Goal: Task Accomplishment & Management: Use online tool/utility

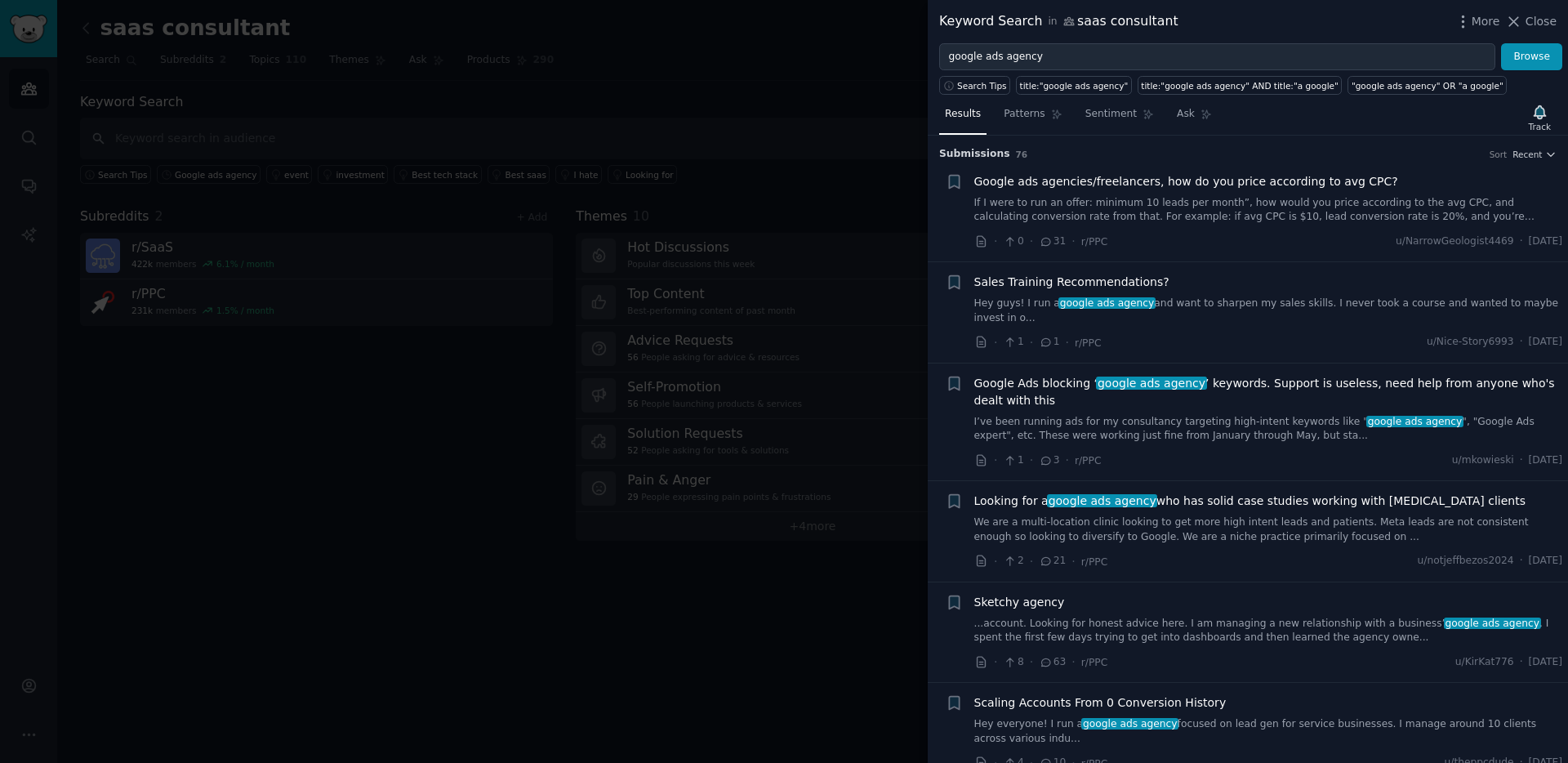
click at [1235, 199] on link "If I were to run an offer: minimum 10 leads per month”, how would you price acc…" at bounding box center [1269, 210] width 589 height 29
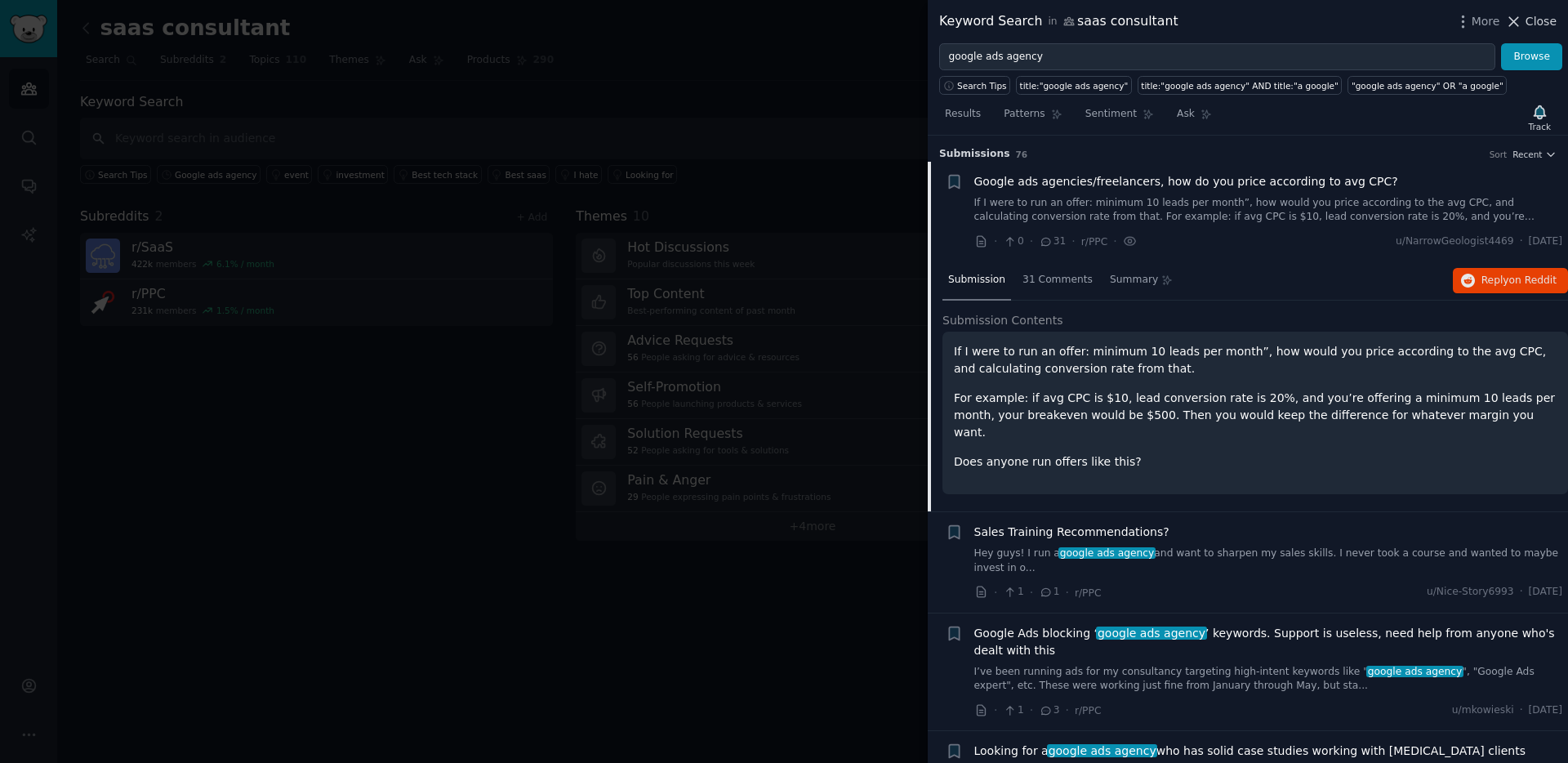
click at [1520, 20] on icon at bounding box center [1514, 22] width 17 height 17
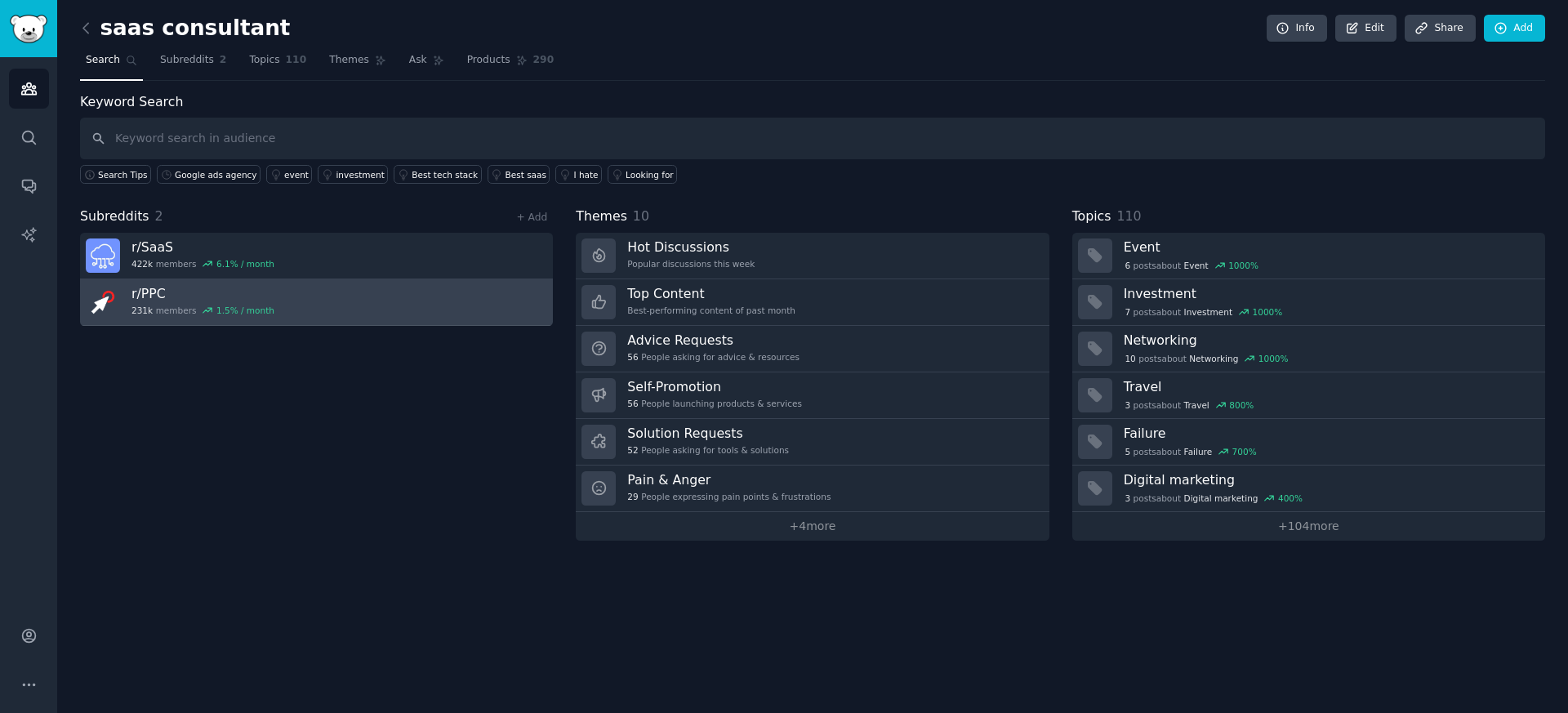
click at [349, 314] on link "r/ PPC 231k members 1.5 % / month" at bounding box center [316, 302] width 473 height 46
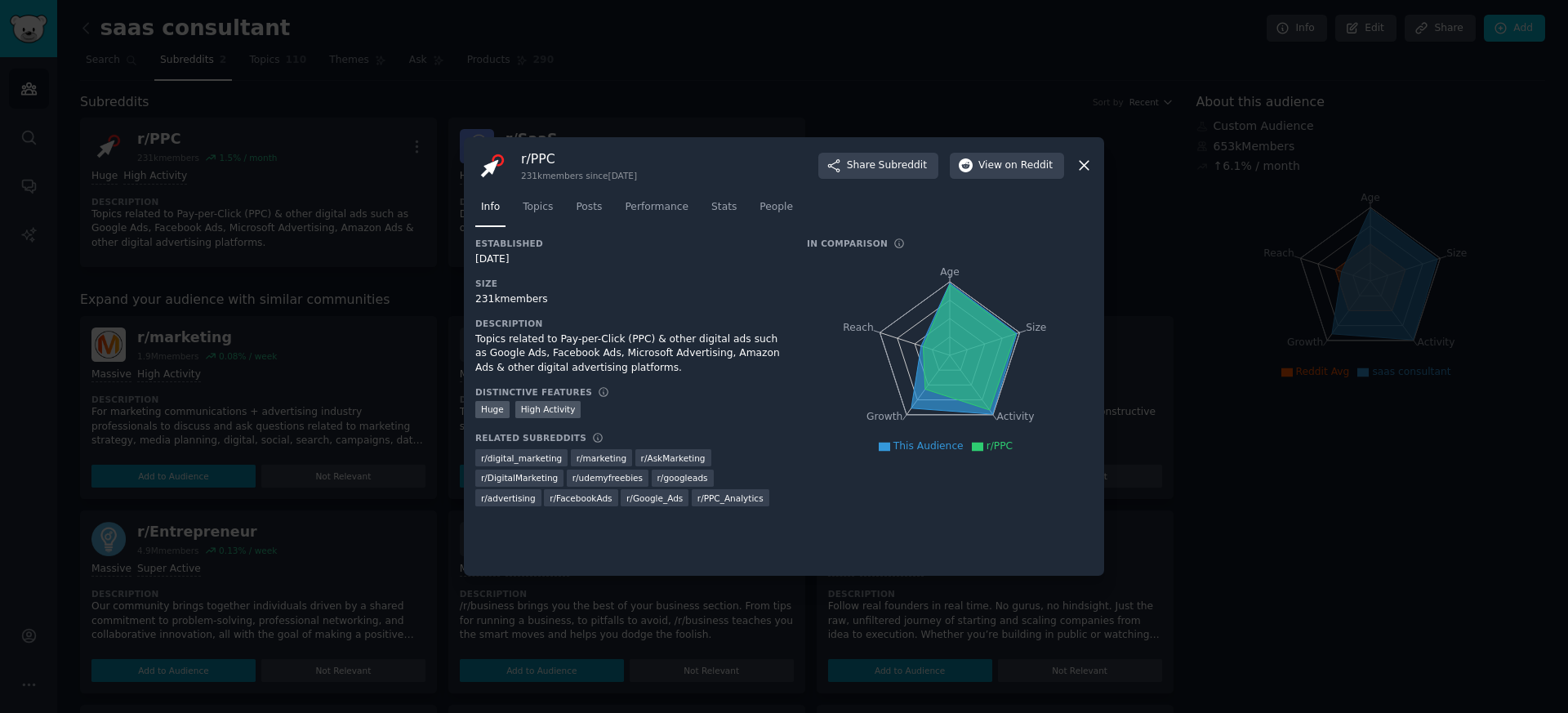
click at [1080, 165] on icon at bounding box center [1085, 165] width 17 height 17
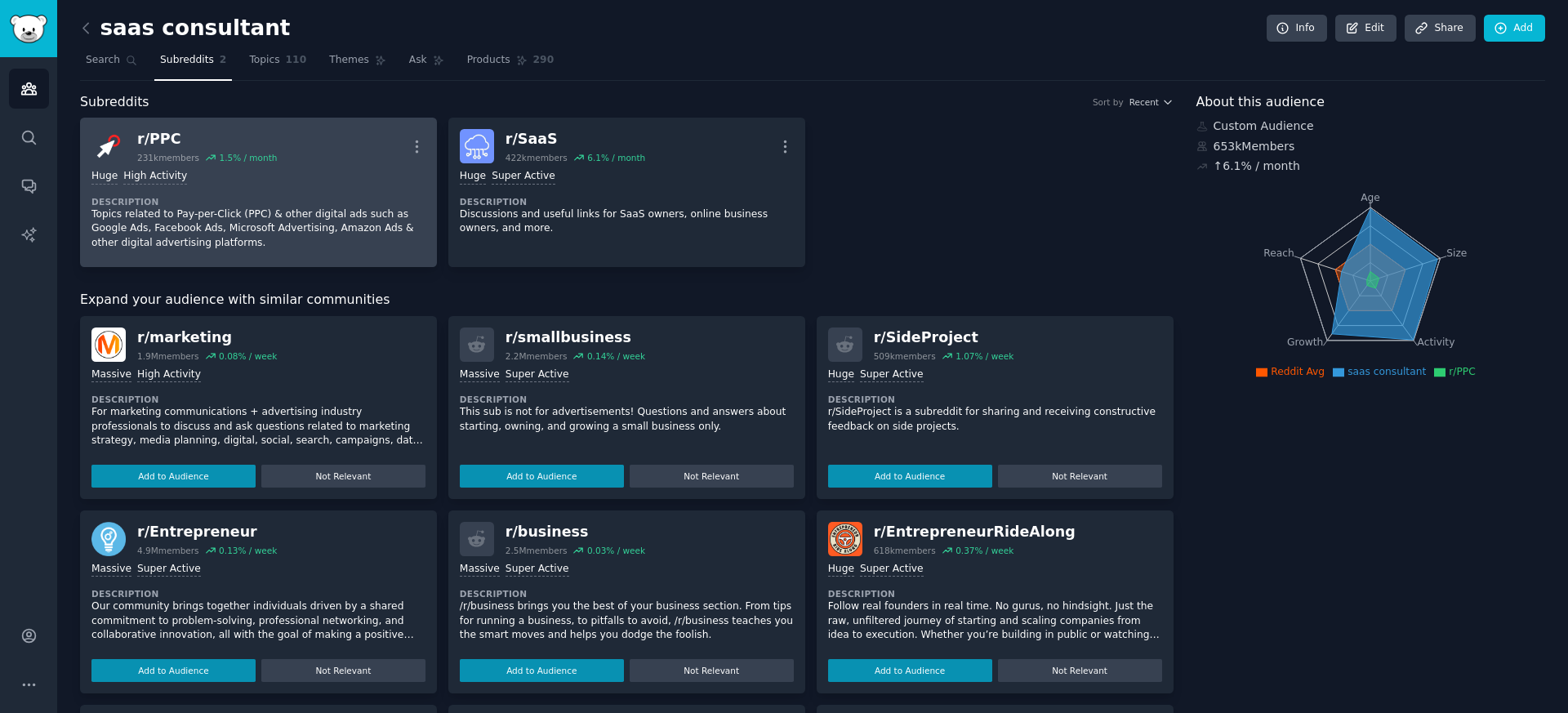
click at [205, 219] on p "Topics related to Pay-per-Click (PPC) & other digital ads such as Google Ads, F…" at bounding box center [259, 229] width 334 height 44
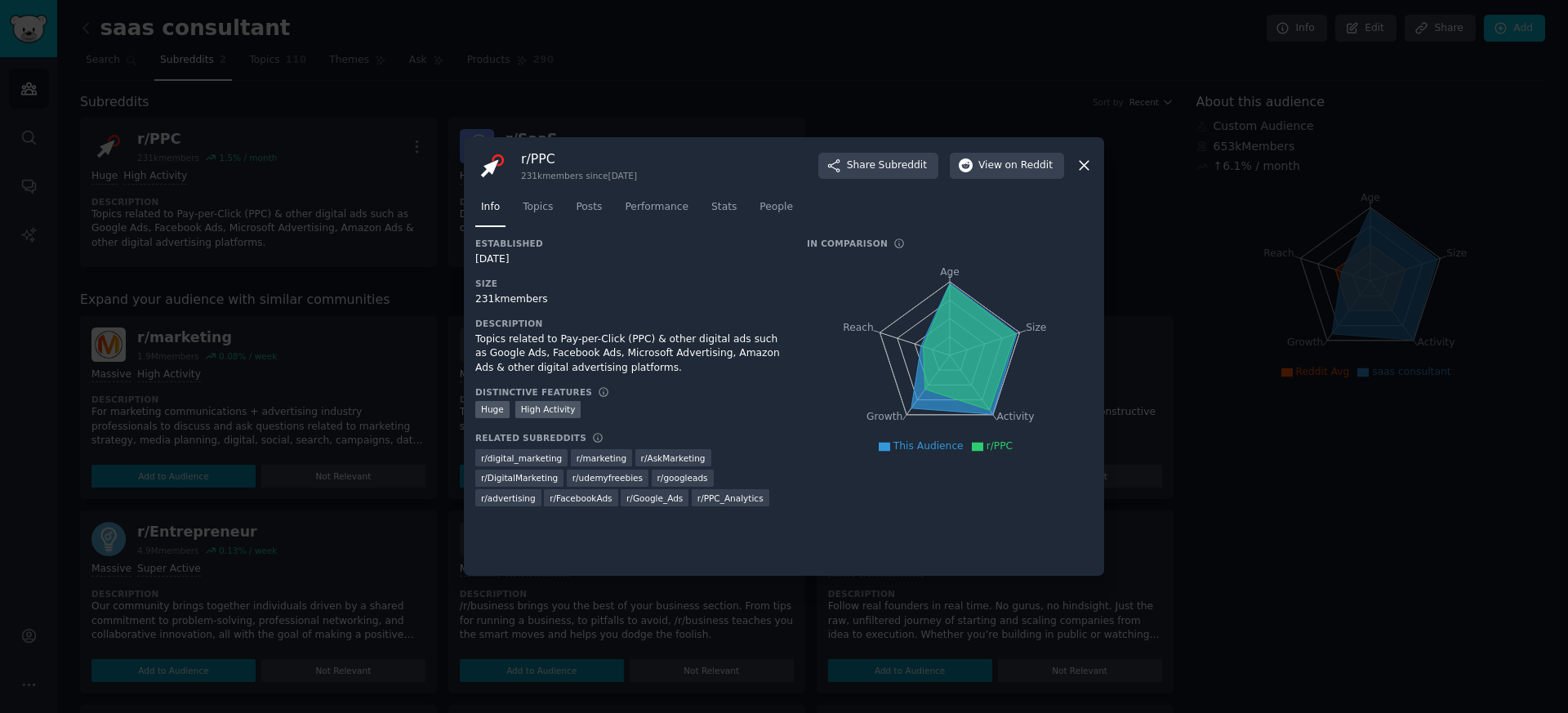
click at [1089, 158] on icon at bounding box center [1085, 165] width 17 height 17
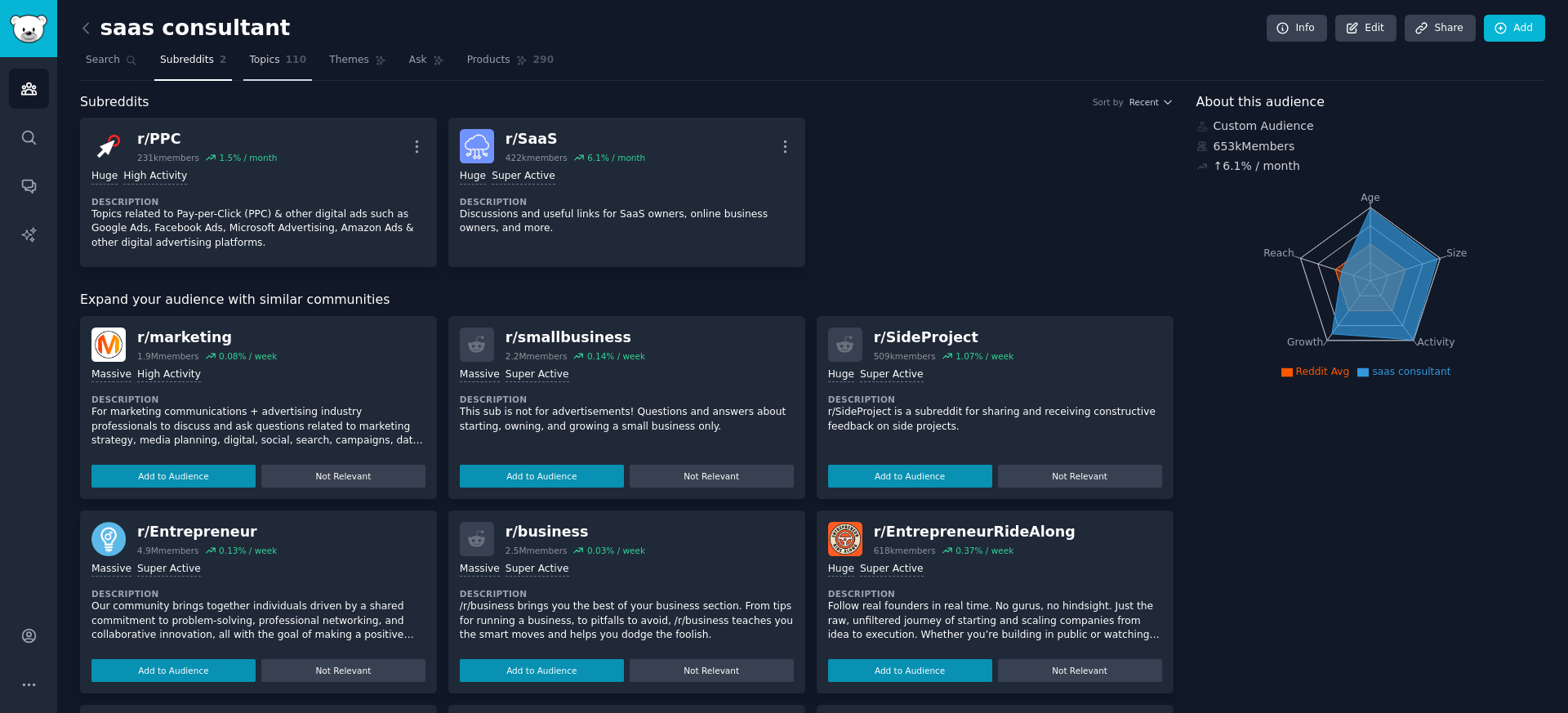
click at [283, 70] on link "Topics 110" at bounding box center [278, 64] width 69 height 33
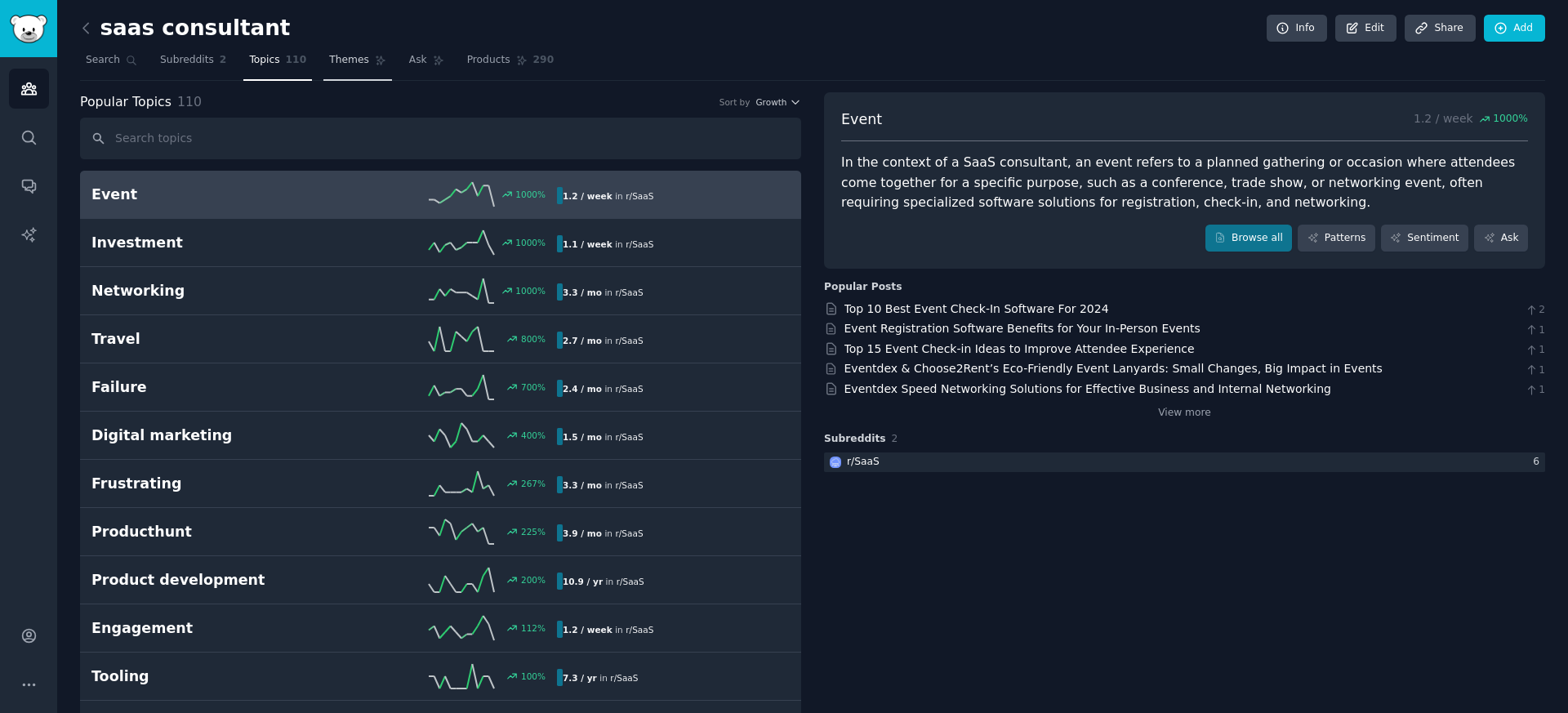
click at [377, 64] on icon at bounding box center [380, 60] width 11 height 11
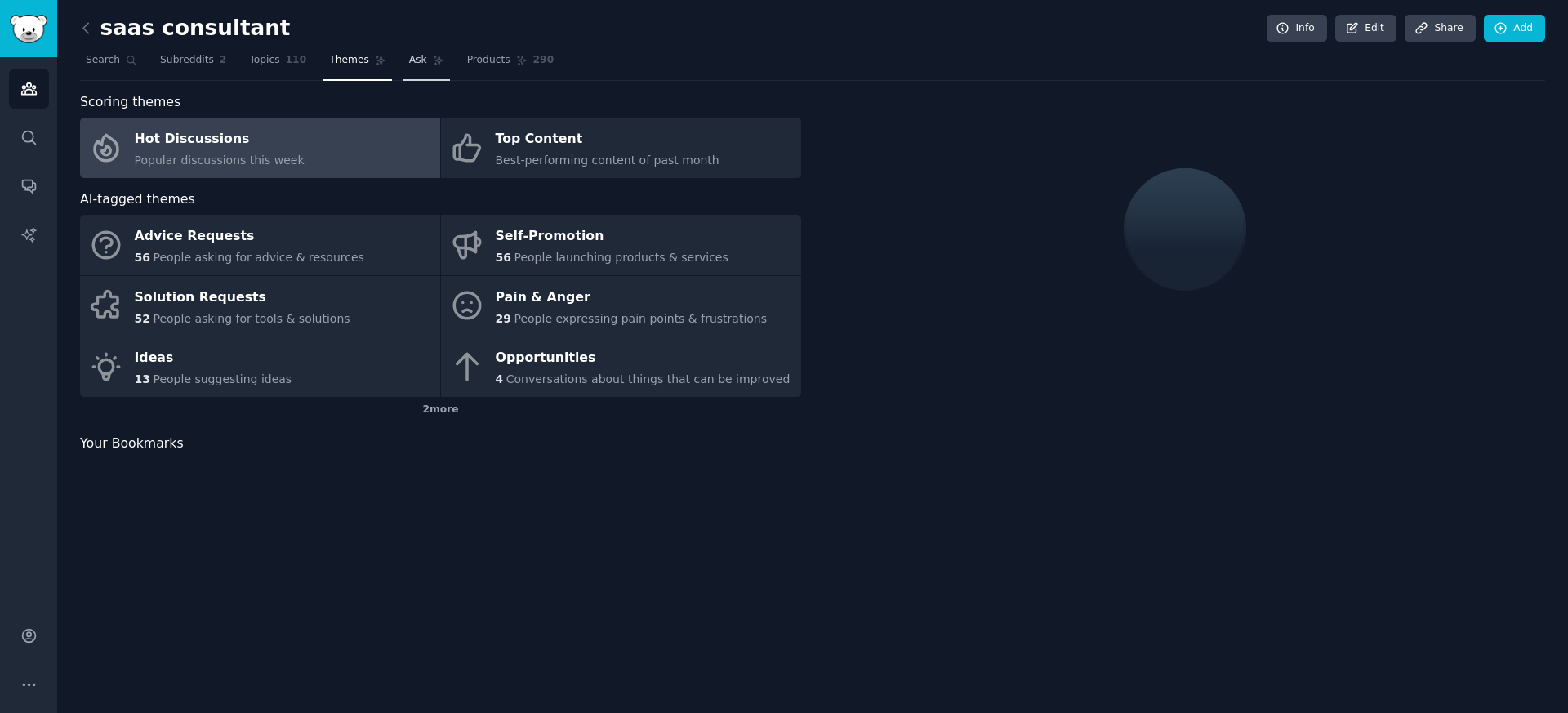
click at [439, 64] on link "Ask" at bounding box center [426, 64] width 46 height 33
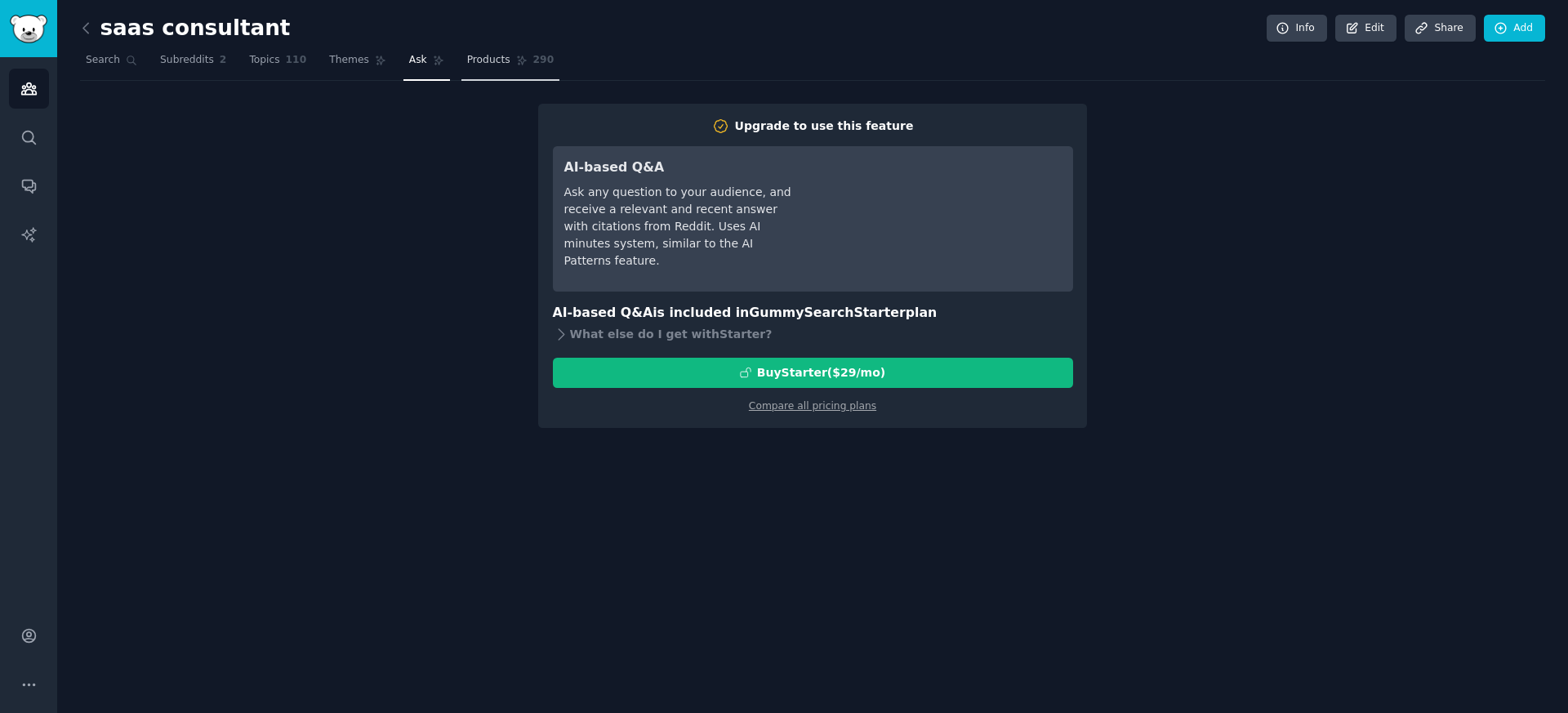
click at [517, 64] on icon at bounding box center [522, 60] width 11 height 11
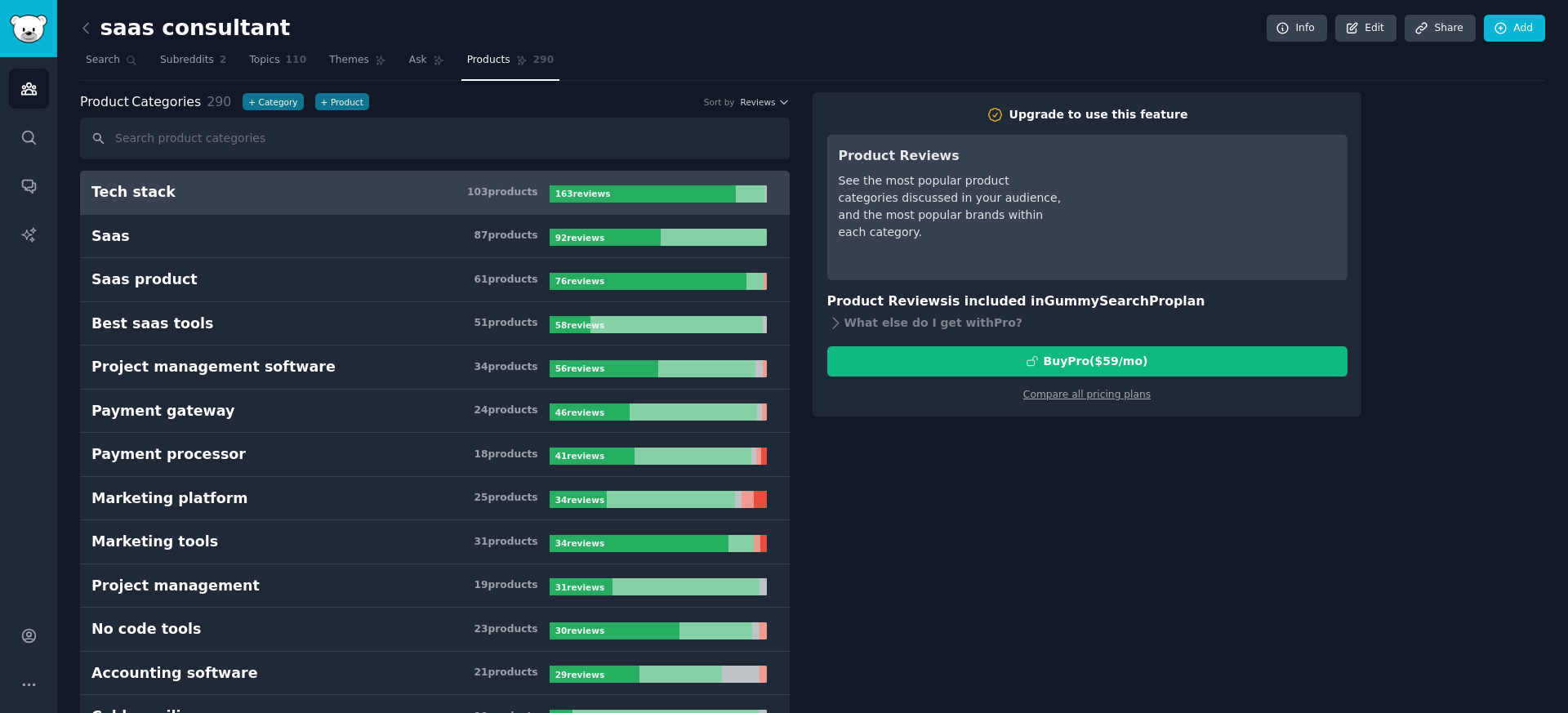
click at [146, 199] on div "Tech stack" at bounding box center [133, 192] width 84 height 20
click at [1517, 40] on link "Add" at bounding box center [1515, 29] width 61 height 28
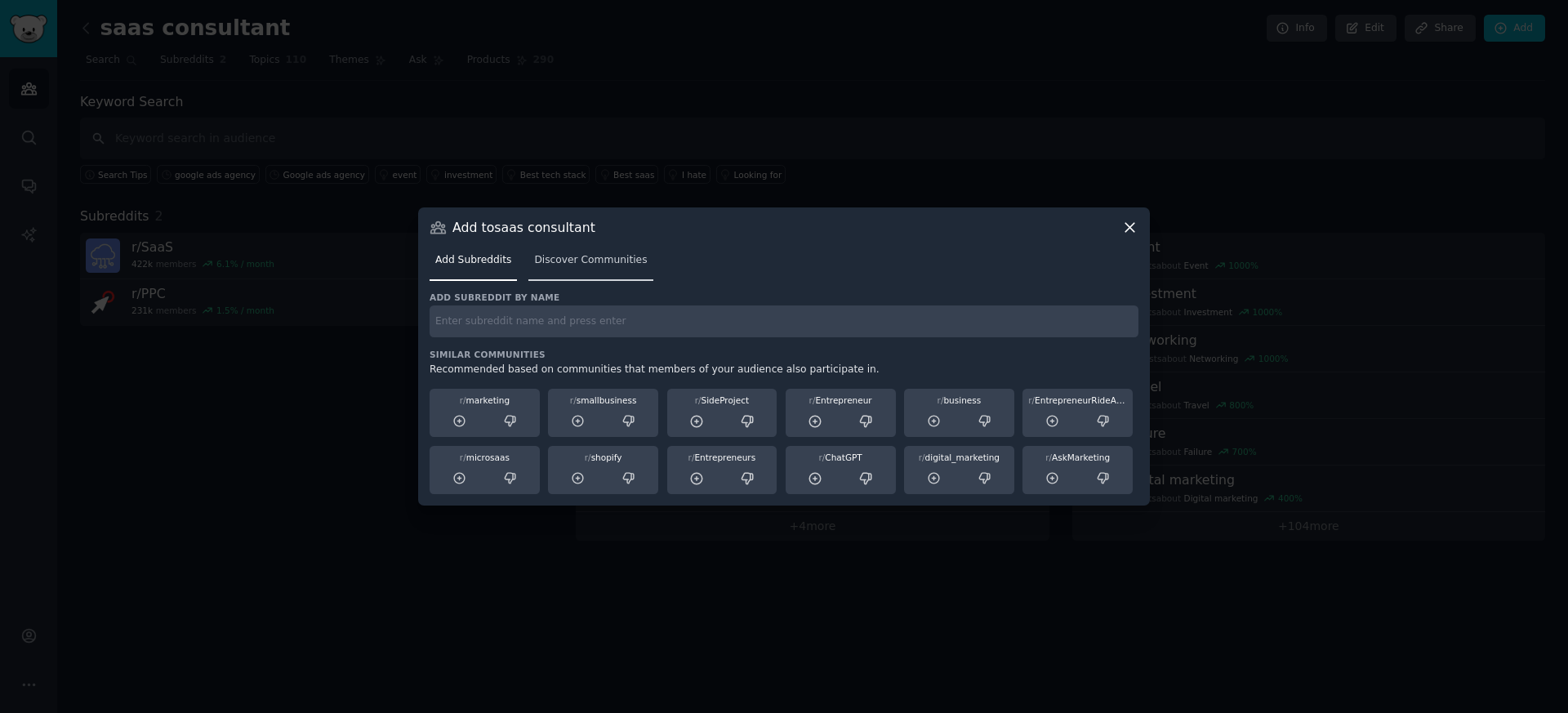
click at [568, 266] on span "Discover Communities" at bounding box center [590, 260] width 112 height 15
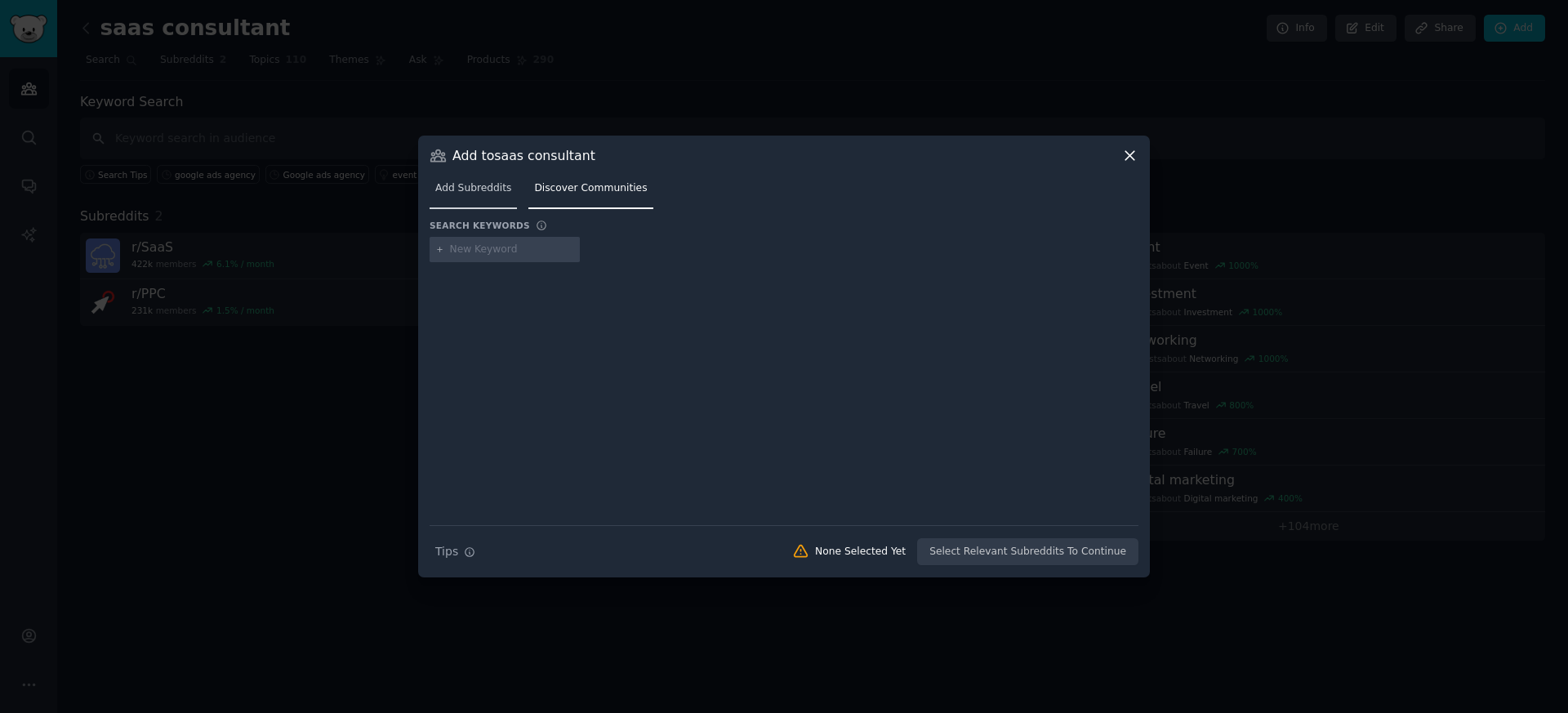
click at [481, 192] on span "Add Subreddits" at bounding box center [473, 188] width 76 height 15
